Goal: Communication & Community: Answer question/provide support

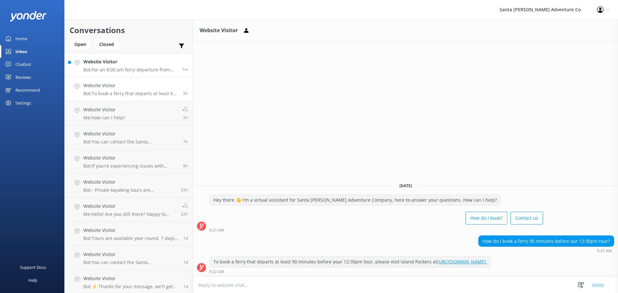
click at [114, 61] on h4 "Website Visitor" at bounding box center [130, 61] width 94 height 7
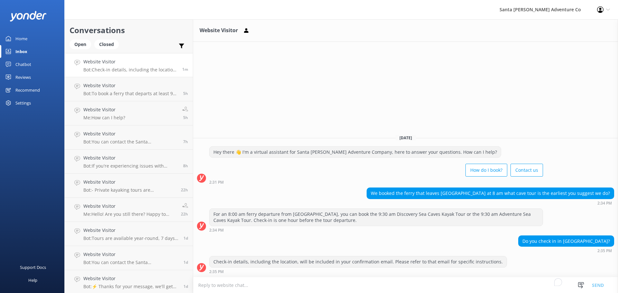
click at [381, 283] on textarea "To enrich screen reader interactions, please activate Accessibility in Grammarl…" at bounding box center [405, 285] width 425 height 16
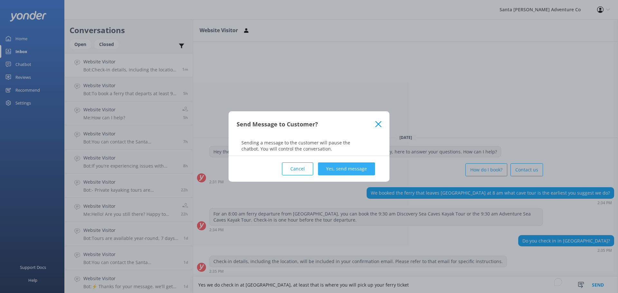
type textarea "Yes we do check in at [GEOGRAPHIC_DATA], at least that is where you will pick u…"
click at [345, 169] on button "Yes, send message" at bounding box center [346, 169] width 57 height 13
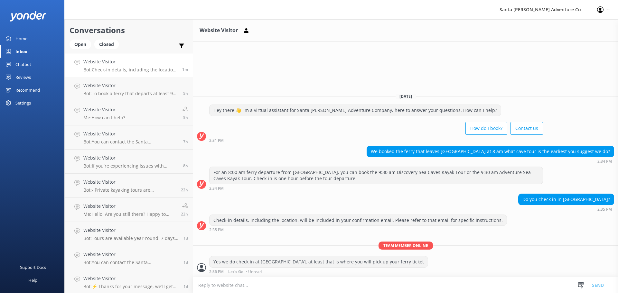
click at [302, 284] on textarea "To enrich screen reader interactions, please activate Accessibility in Grammarl…" at bounding box center [405, 285] width 425 height 16
type textarea "Your guide will meet you on the island for support!"
